Goal: Task Accomplishment & Management: Manage account settings

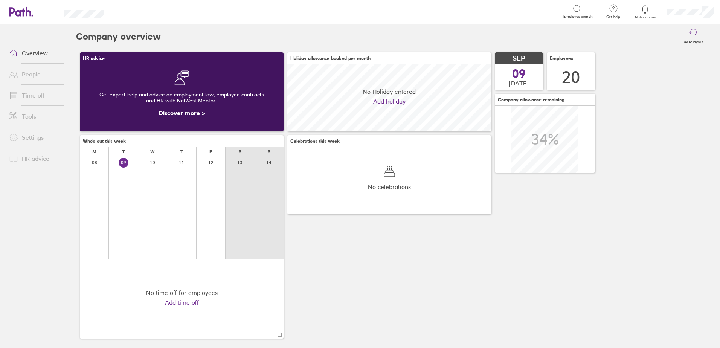
scroll to position [67, 204]
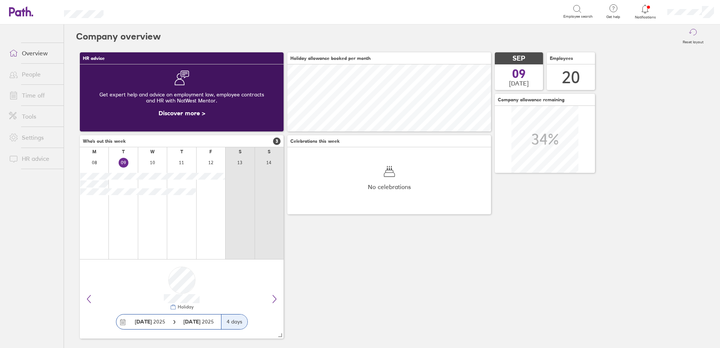
click at [38, 92] on link "Time off" at bounding box center [33, 95] width 61 height 15
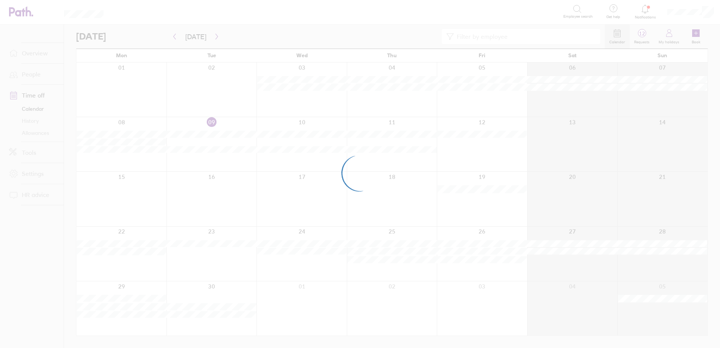
click at [43, 135] on div at bounding box center [360, 174] width 720 height 348
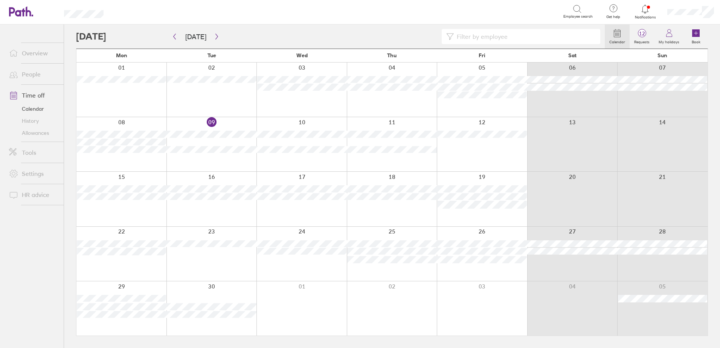
click at [43, 135] on link "Allowances" at bounding box center [33, 133] width 61 height 12
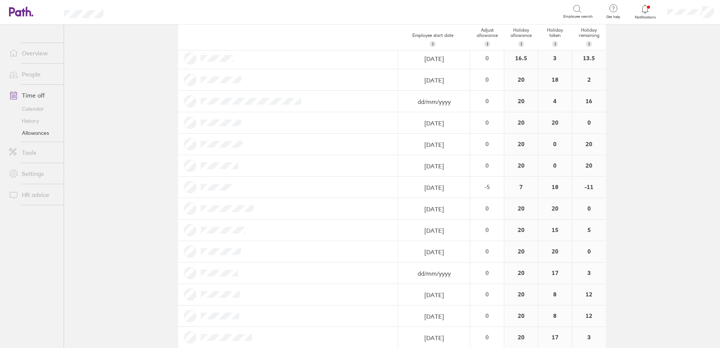
scroll to position [38, 0]
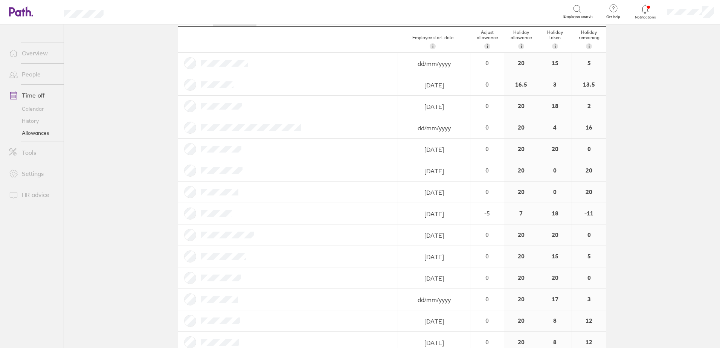
click at [30, 74] on link "People" at bounding box center [33, 74] width 61 height 15
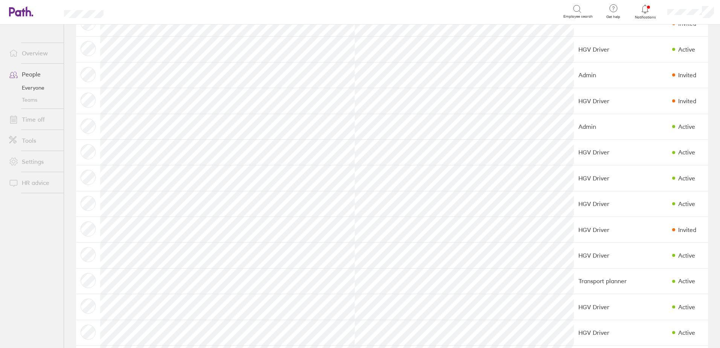
scroll to position [95, 0]
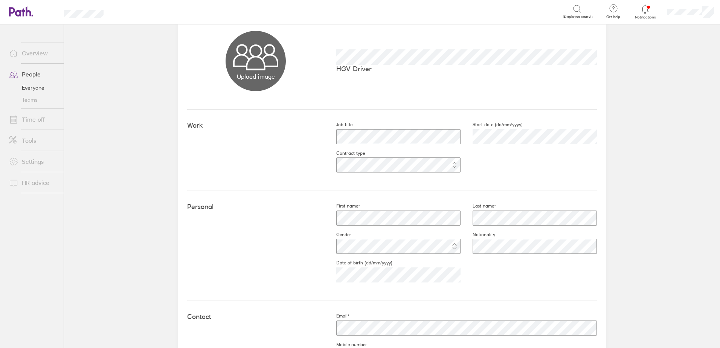
scroll to position [157, 0]
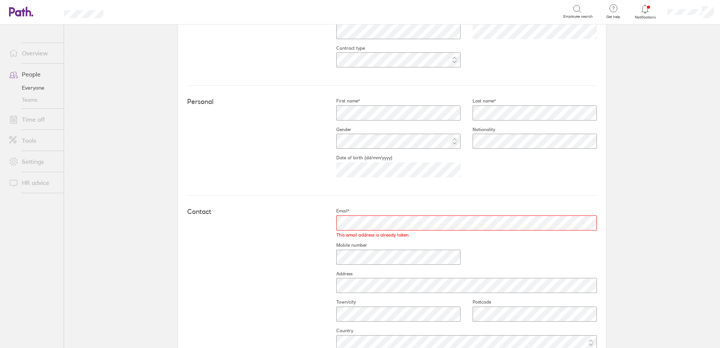
click at [287, 218] on div "Contact" at bounding box center [255, 214] width 137 height 12
click at [433, 209] on fieldset "Email* This email address is already taken" at bounding box center [460, 225] width 273 height 34
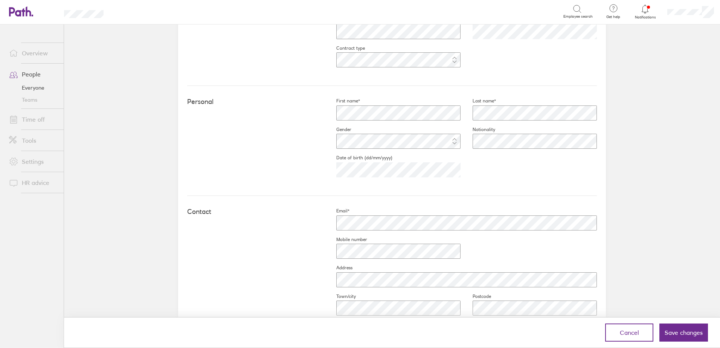
click at [301, 248] on div "Contact Email* Mobile number Address Town/city Postcode Country" at bounding box center [392, 279] width 410 height 167
click at [676, 333] on span "Save changes" at bounding box center [683, 332] width 38 height 7
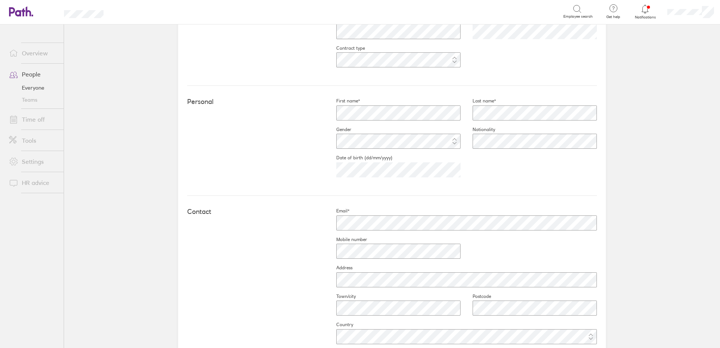
click at [32, 118] on link "Time off" at bounding box center [33, 119] width 61 height 15
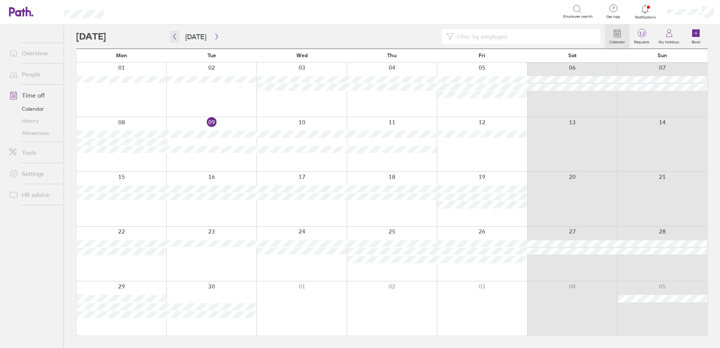
click at [171, 34] on button "button" at bounding box center [174, 36] width 9 height 12
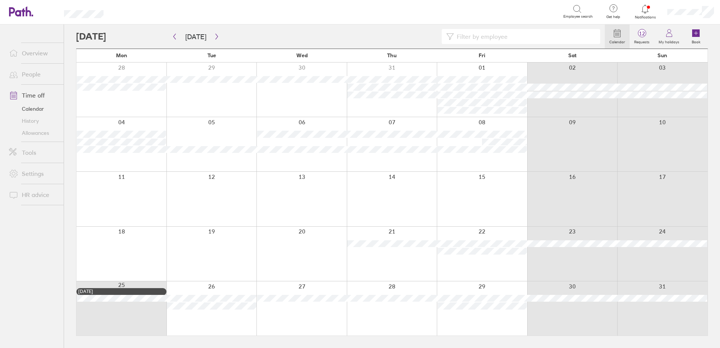
click at [126, 290] on div "[DATE]" at bounding box center [121, 291] width 86 height 5
click at [215, 38] on icon "button" at bounding box center [216, 37] width 2 height 6
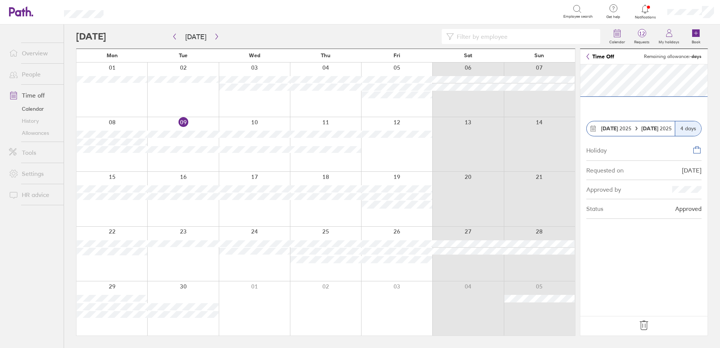
click at [640, 324] on icon at bounding box center [644, 325] width 12 height 12
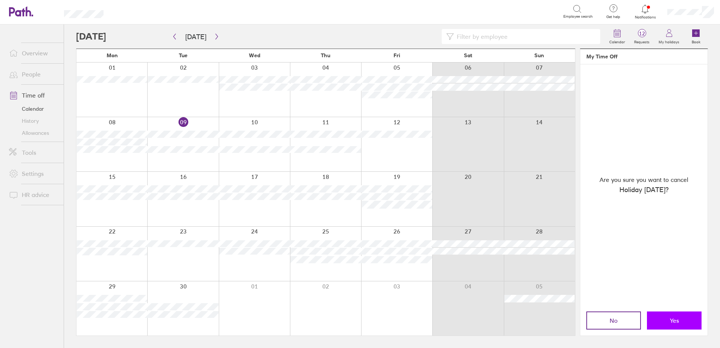
click at [678, 315] on button "Yes" at bounding box center [674, 320] width 55 height 18
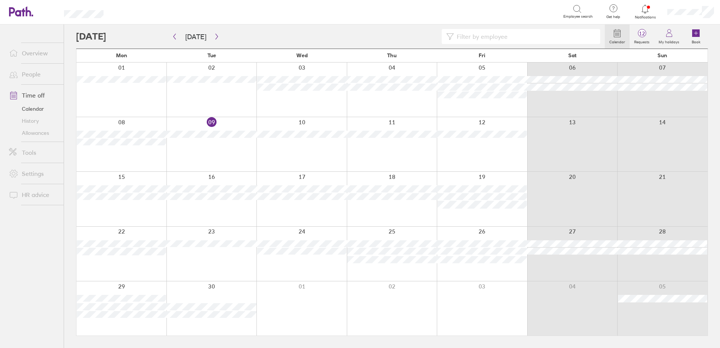
click at [33, 131] on link "Allowances" at bounding box center [33, 133] width 61 height 12
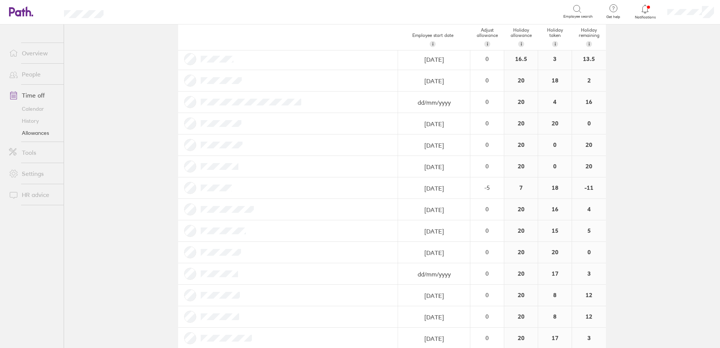
scroll to position [75, 0]
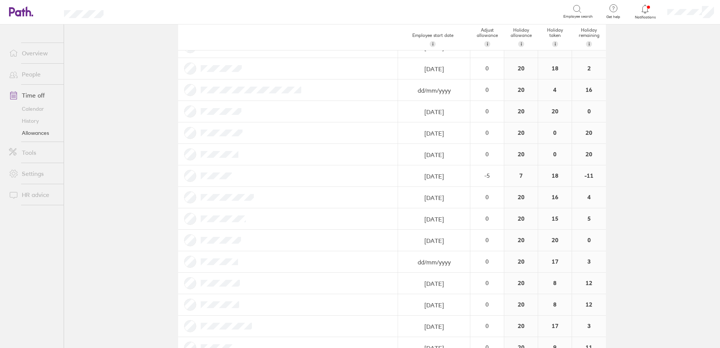
click at [33, 121] on link "History" at bounding box center [33, 121] width 61 height 12
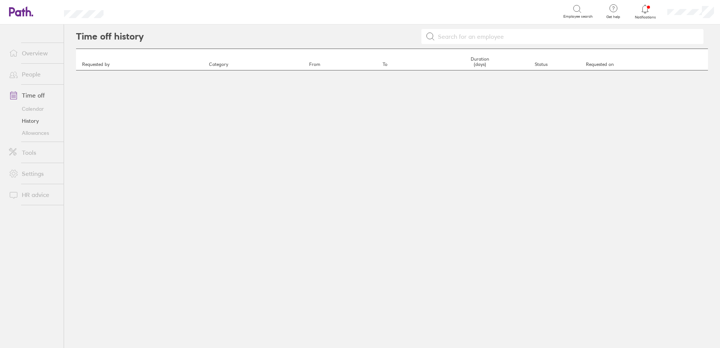
drag, startPoint x: 509, startPoint y: 29, endPoint x: 501, endPoint y: 36, distance: 9.6
click at [508, 30] on input at bounding box center [567, 36] width 264 height 14
click at [498, 38] on input at bounding box center [567, 36] width 264 height 14
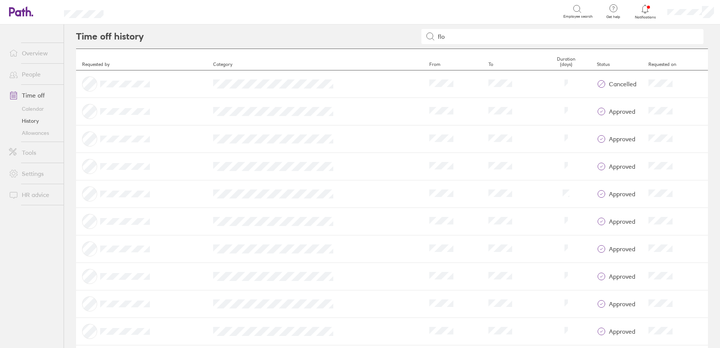
type input "flo"
click at [41, 133] on link "Allowances" at bounding box center [33, 133] width 61 height 12
click at [445, 37] on input at bounding box center [567, 36] width 264 height 14
type input "flo"
drag, startPoint x: 504, startPoint y: 139, endPoint x: 79, endPoint y: 72, distance: 429.9
